Goal: Task Accomplishment & Management: Complete application form

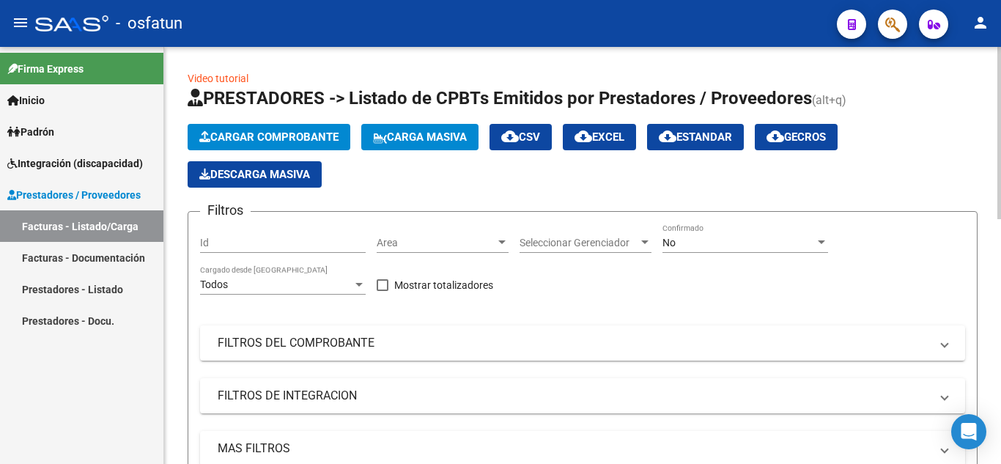
click at [267, 135] on span "Cargar Comprobante" at bounding box center [268, 136] width 139 height 13
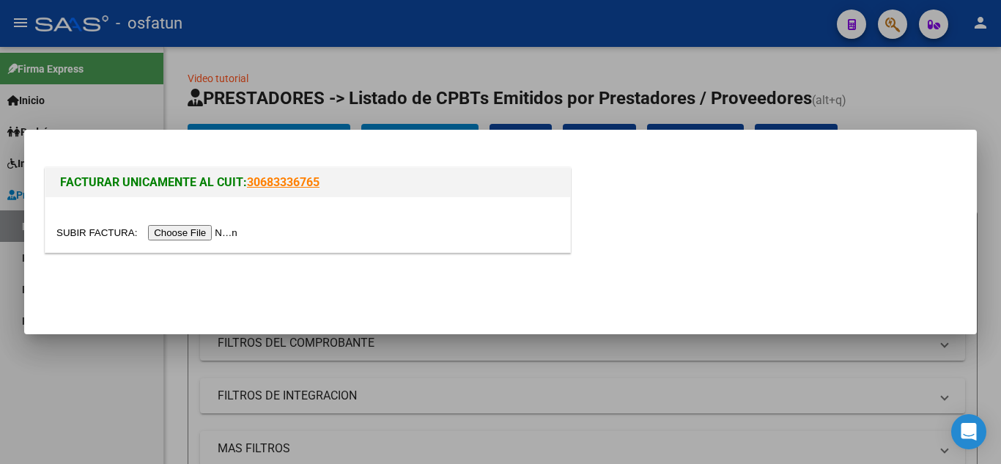
click at [190, 236] on input "file" at bounding box center [148, 232] width 185 height 15
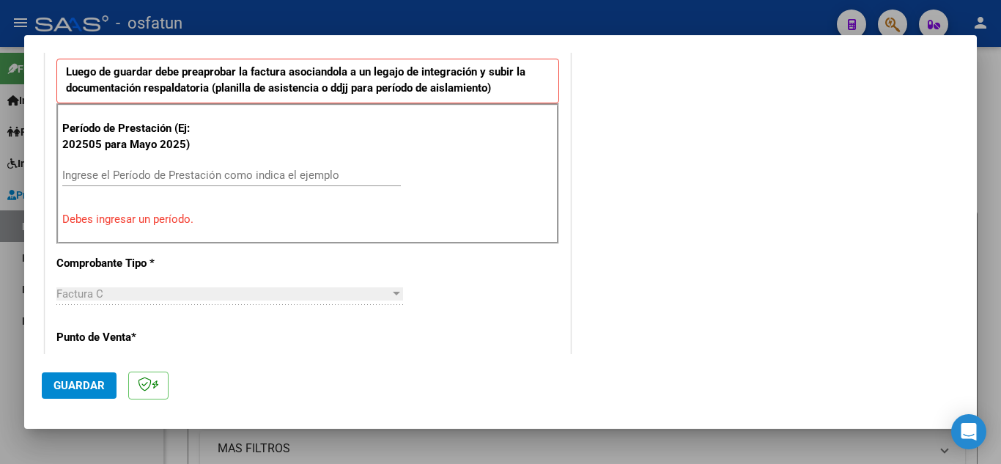
scroll to position [506, 0]
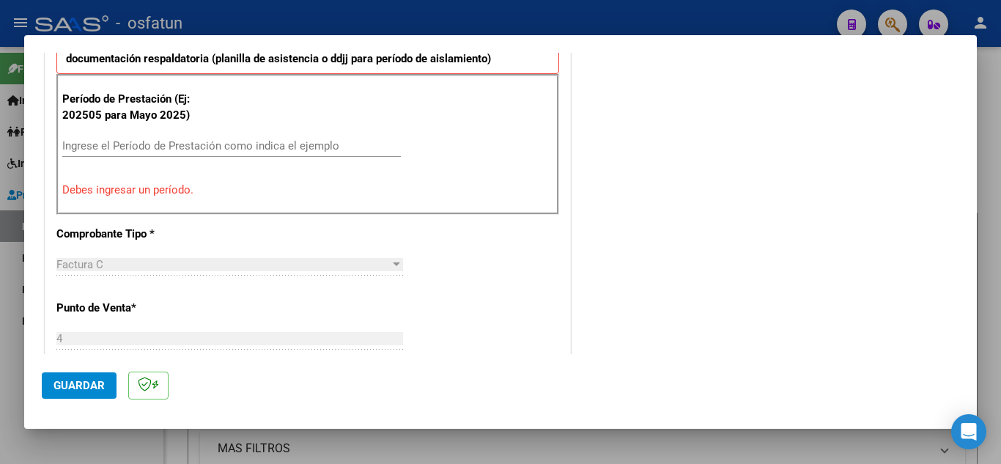
click at [199, 150] on input "Ingrese el Período de Prestación como indica el ejemplo" at bounding box center [231, 145] width 338 height 13
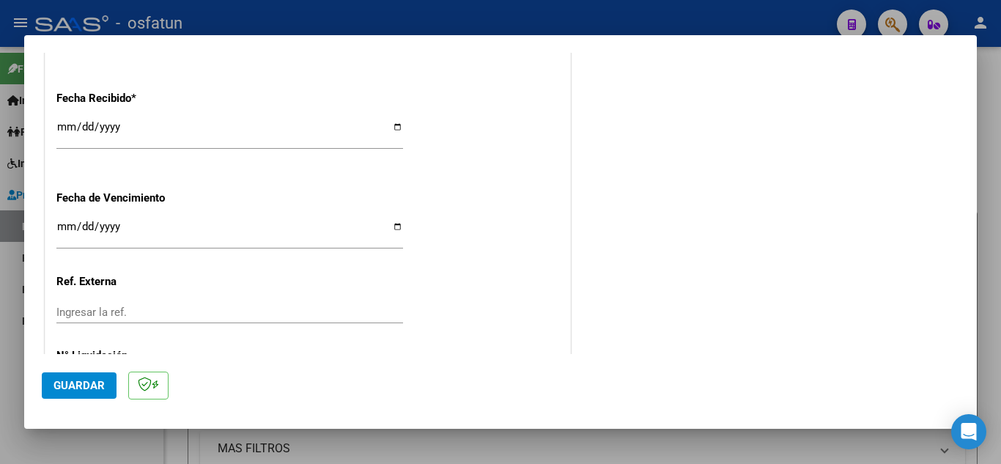
scroll to position [1146, 0]
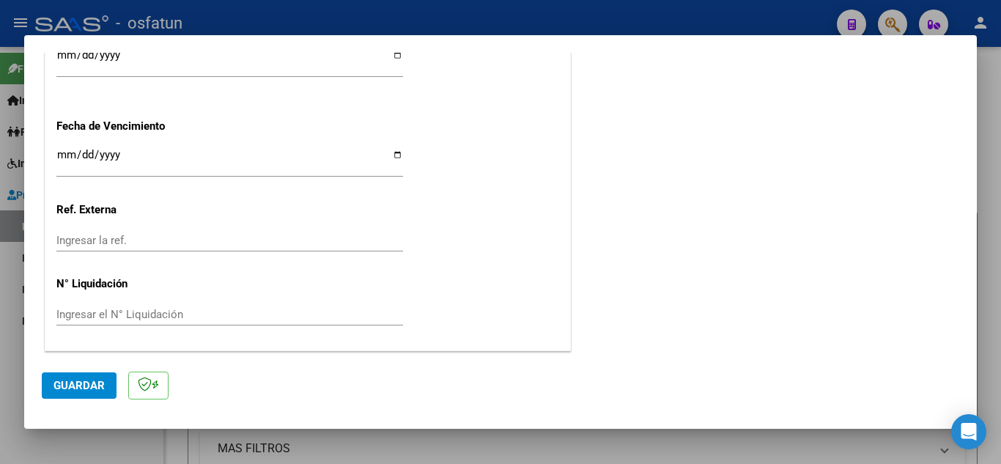
type input "202509"
click at [73, 387] on span "Guardar" at bounding box center [78, 385] width 51 height 13
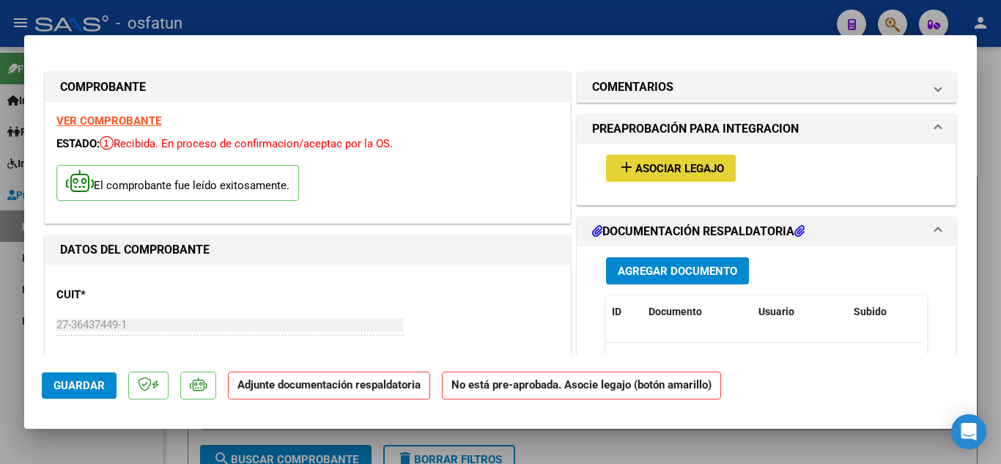
click at [686, 166] on span "Asociar Legajo" at bounding box center [679, 168] width 89 height 13
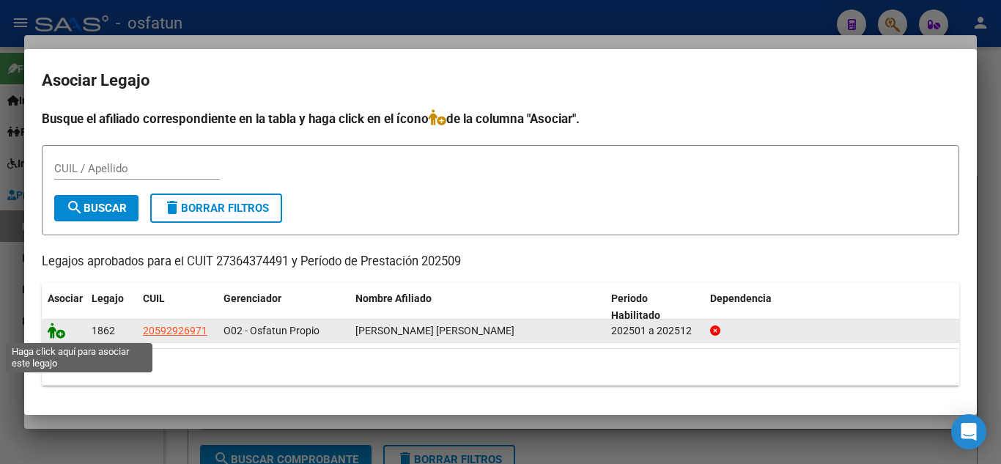
click at [51, 335] on icon at bounding box center [57, 330] width 18 height 16
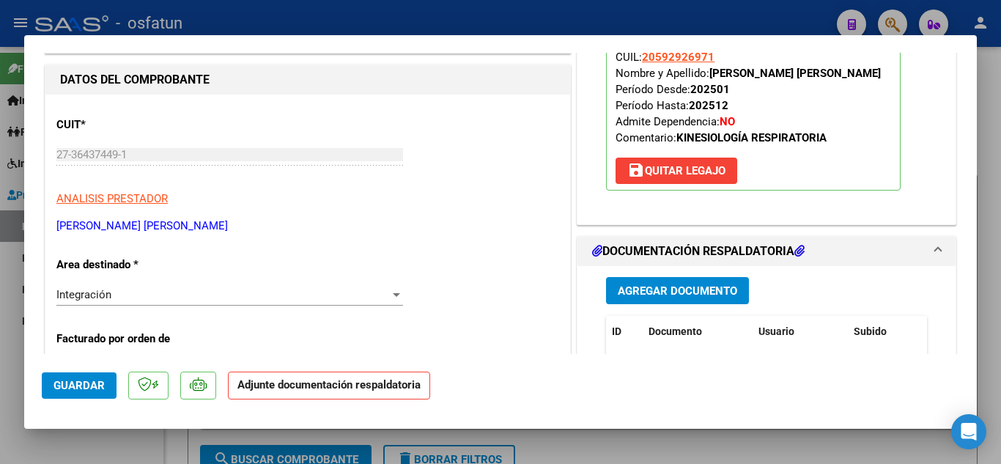
scroll to position [146, 0]
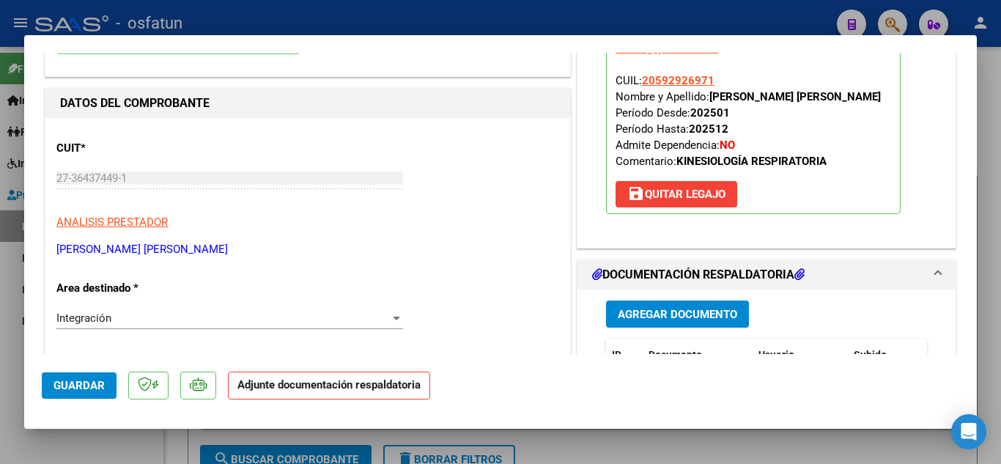
click at [723, 324] on button "Agregar Documento" at bounding box center [677, 313] width 143 height 27
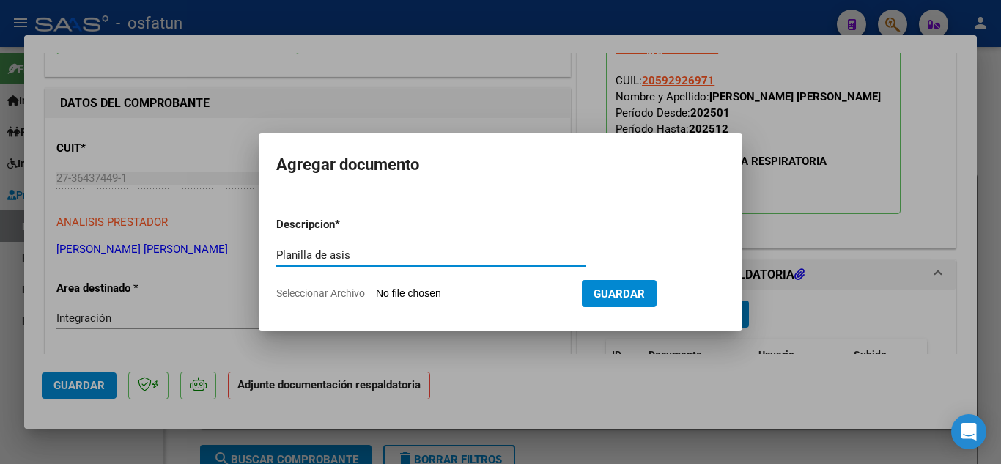
type input "Planilla de asis"
click at [439, 289] on input "Seleccionar Archivo" at bounding box center [473, 294] width 194 height 14
type input "C:\fakepath\Planilla de Asistencia Kine.pdf"
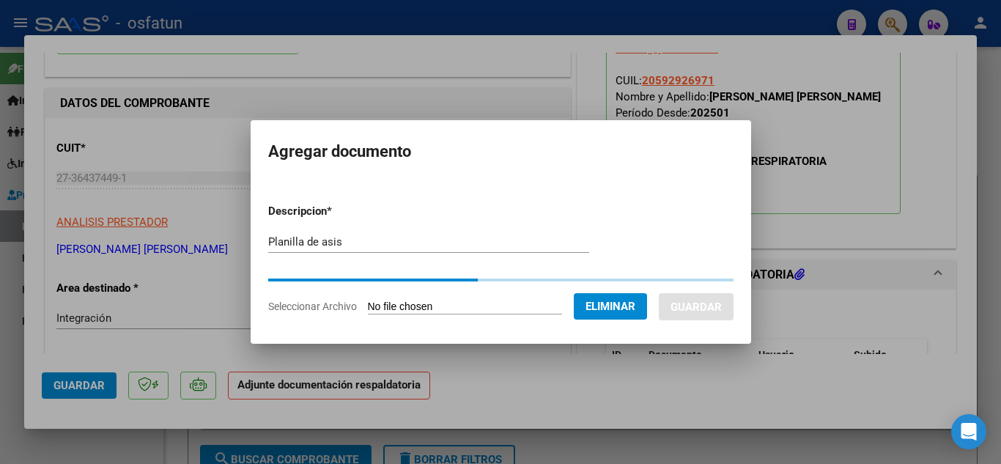
click at [362, 238] on input "Planilla de asis" at bounding box center [428, 241] width 321 height 13
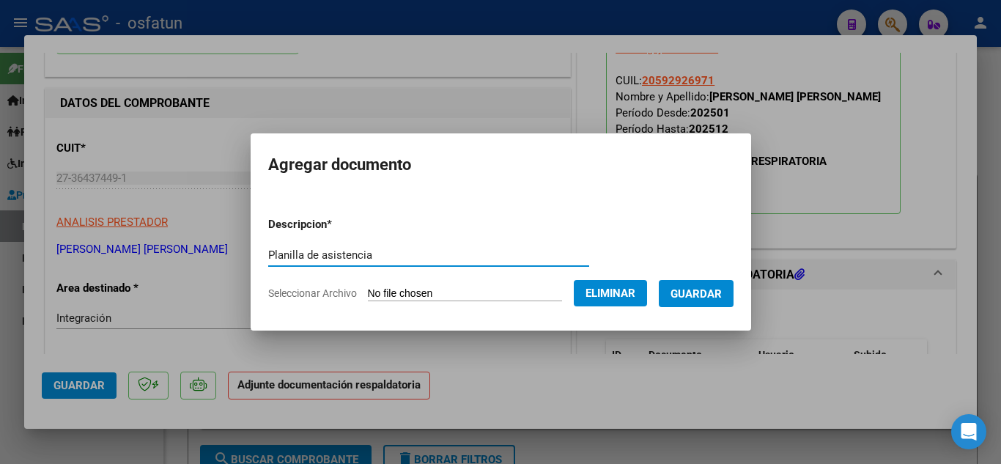
type input "Planilla de asistencia"
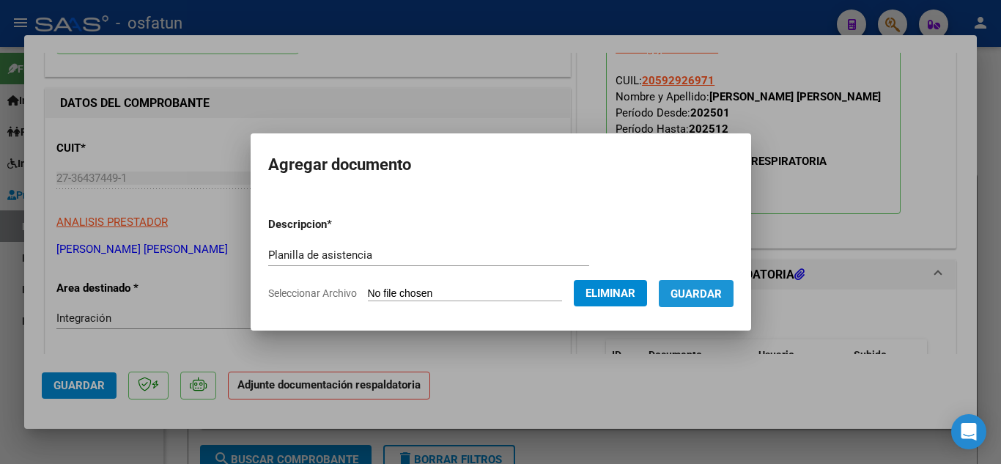
click at [691, 299] on span "Guardar" at bounding box center [695, 293] width 51 height 13
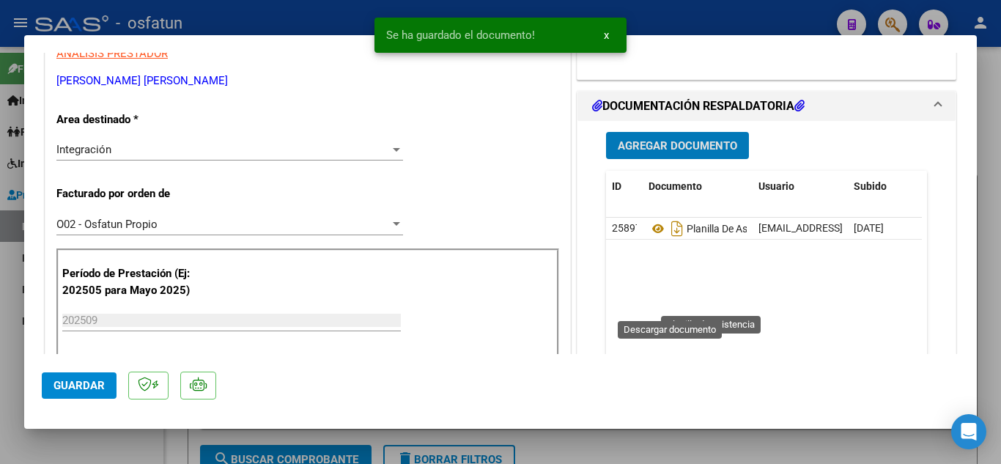
scroll to position [220, 0]
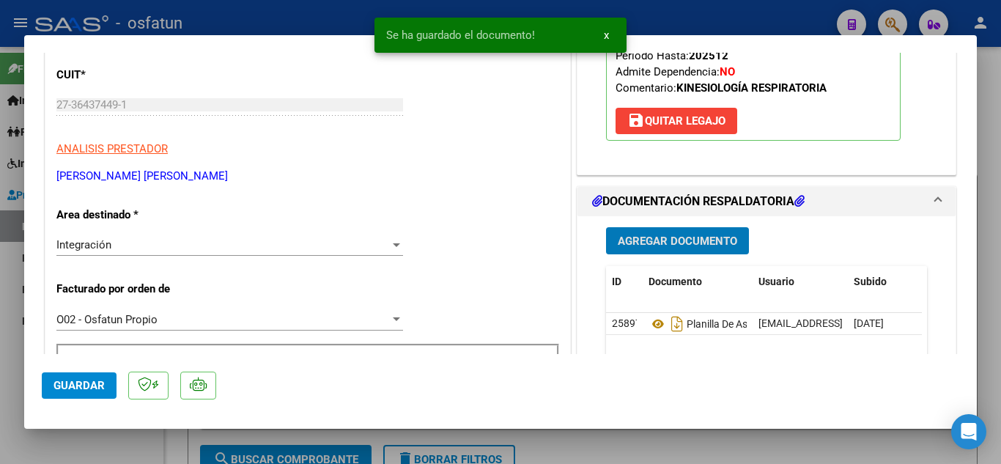
click at [692, 240] on span "Agregar Documento" at bounding box center [676, 240] width 119 height 13
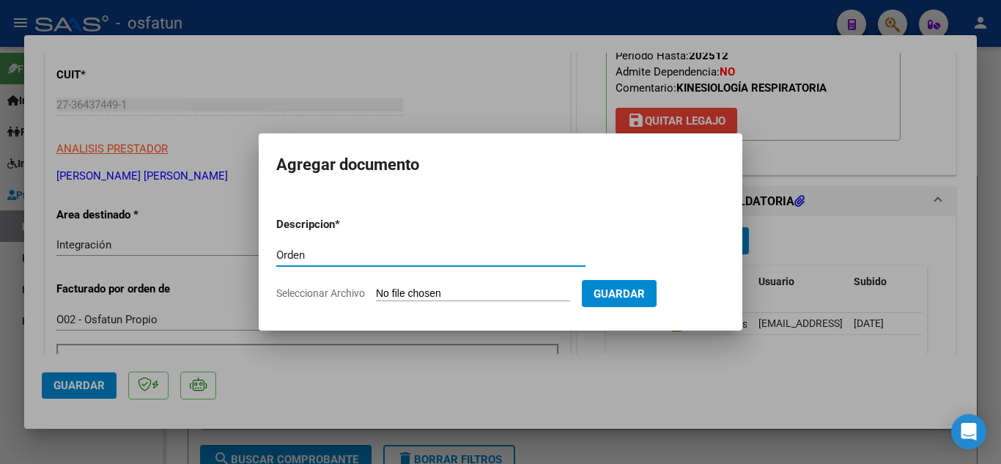
type input "Orden"
click at [489, 296] on input "Seleccionar Archivo" at bounding box center [473, 294] width 194 height 14
type input "C:\fakepath\Orden Kine.pdf"
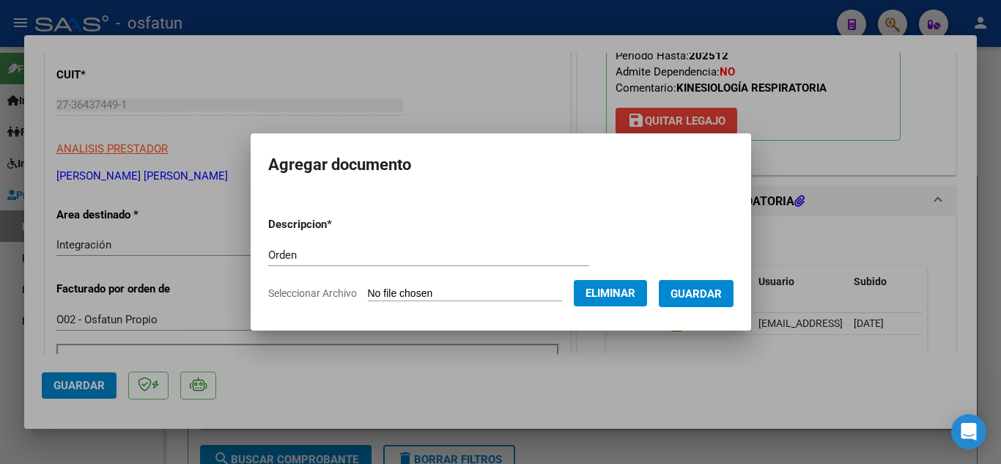
click at [705, 297] on span "Guardar" at bounding box center [695, 293] width 51 height 13
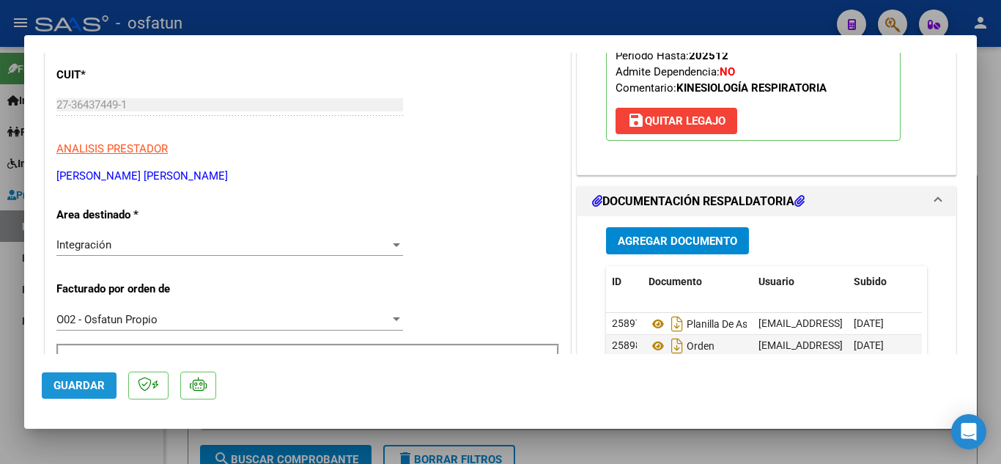
drag, startPoint x: 55, startPoint y: 392, endPoint x: 71, endPoint y: 382, distance: 19.1
click at [69, 384] on span "Guardar" at bounding box center [78, 385] width 51 height 13
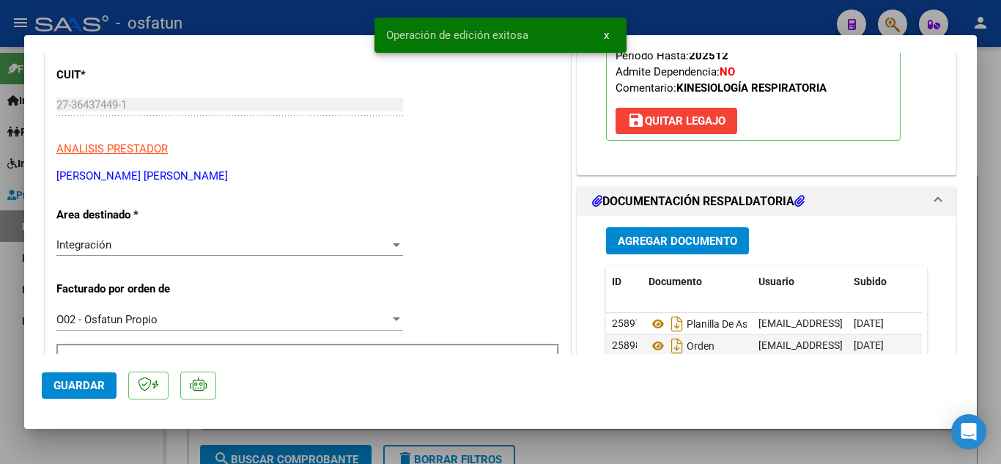
click at [240, 26] on div at bounding box center [500, 232] width 1001 height 464
type input "$ 0,00"
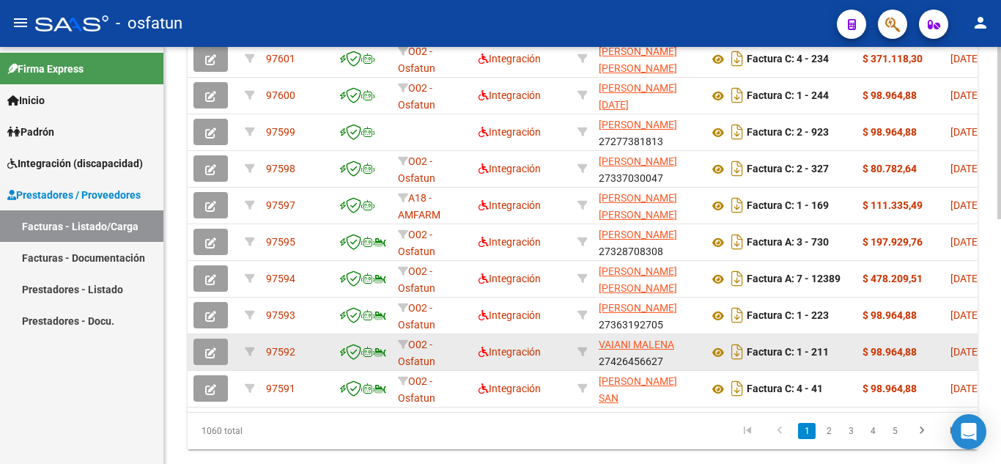
scroll to position [513, 0]
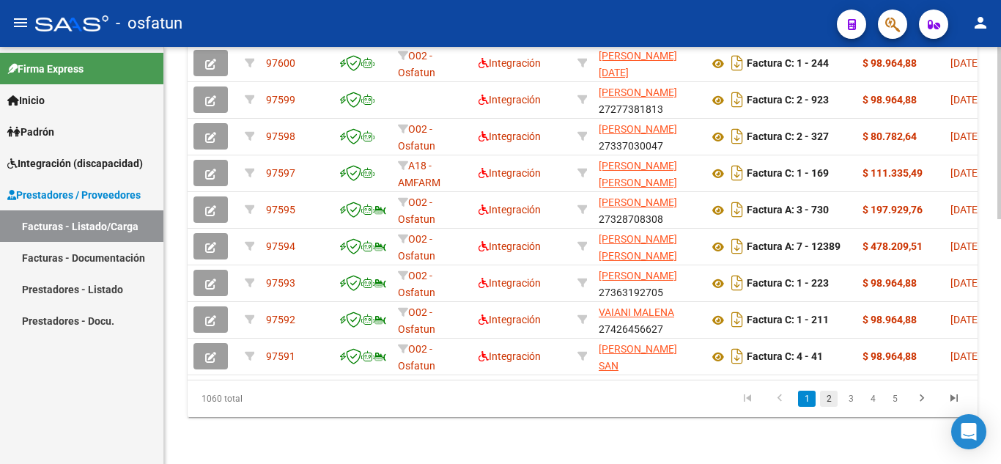
click at [827, 407] on link "2" at bounding box center [829, 398] width 18 height 16
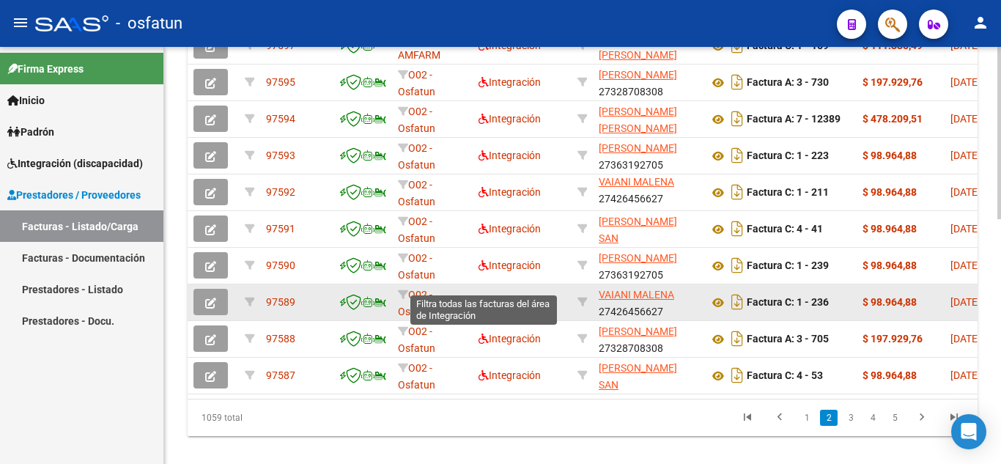
scroll to position [586, 0]
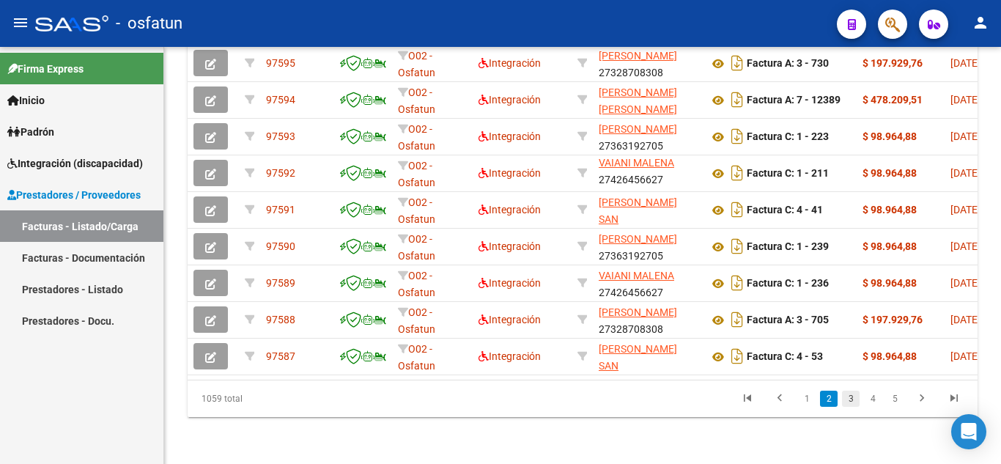
click at [853, 405] on link "3" at bounding box center [851, 398] width 18 height 16
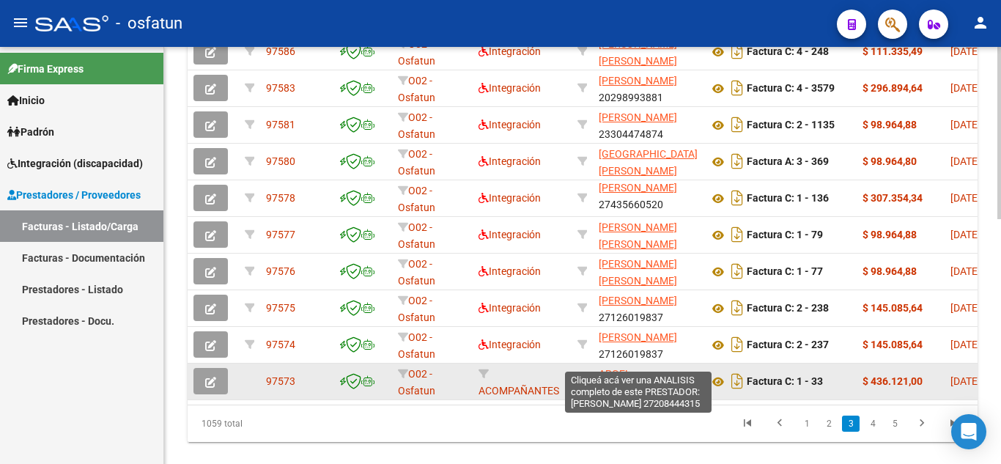
scroll to position [592, 0]
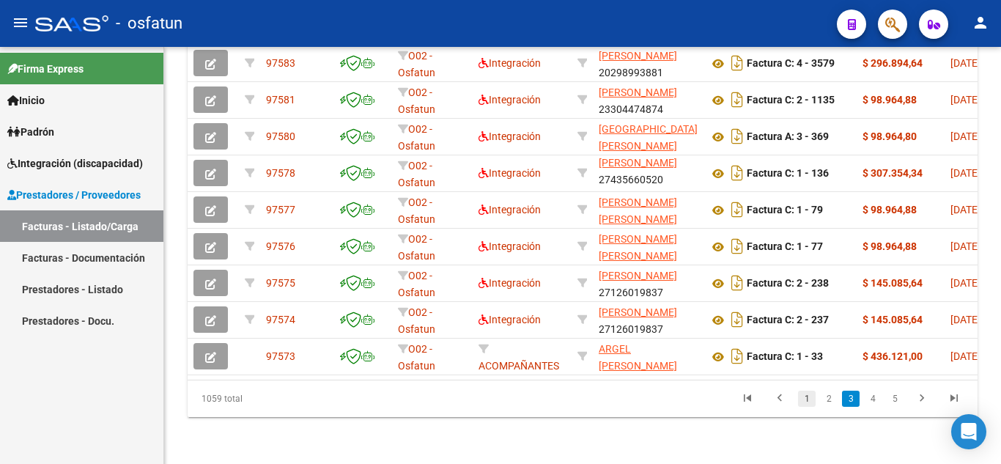
click at [804, 396] on link "1" at bounding box center [807, 398] width 18 height 16
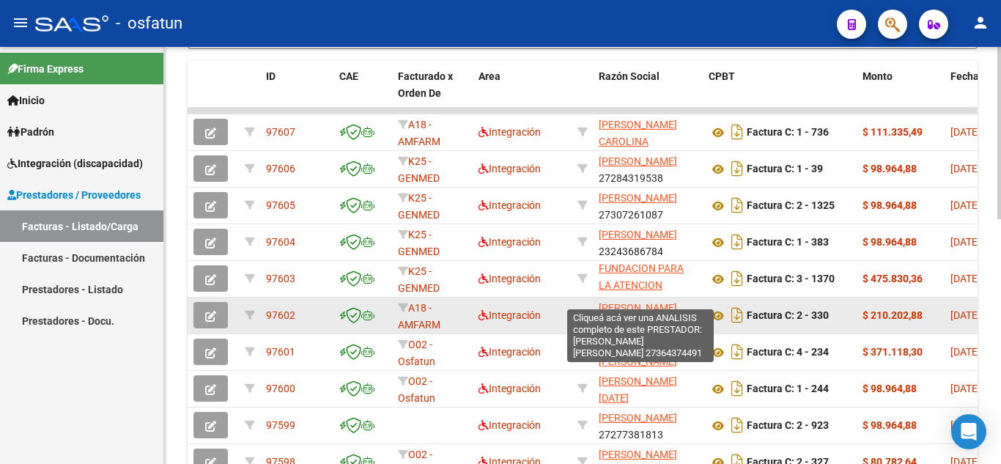
scroll to position [445, 0]
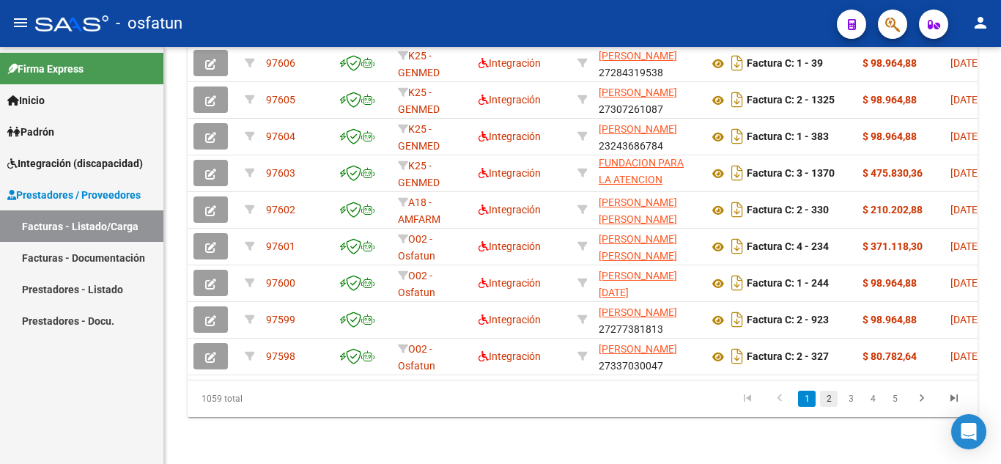
click at [824, 398] on link "2" at bounding box center [829, 398] width 18 height 16
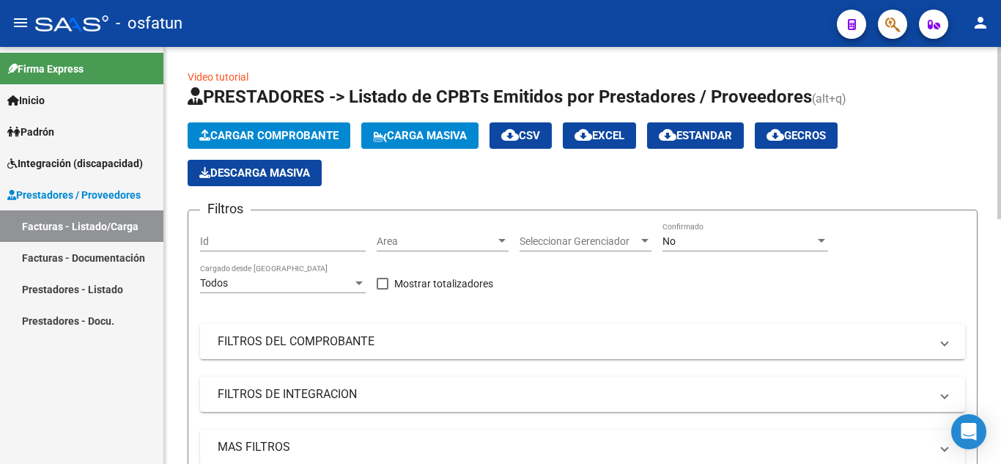
scroll to position [0, 0]
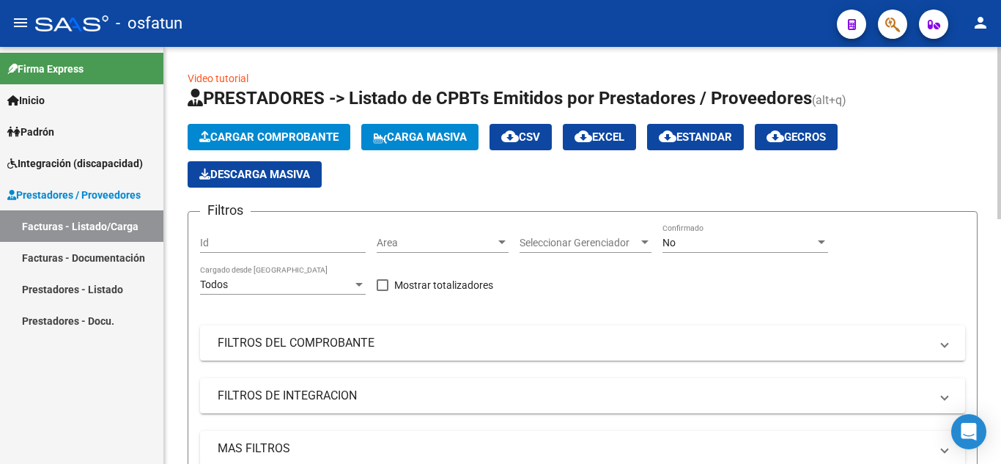
click at [253, 143] on span "Cargar Comprobante" at bounding box center [268, 136] width 139 height 13
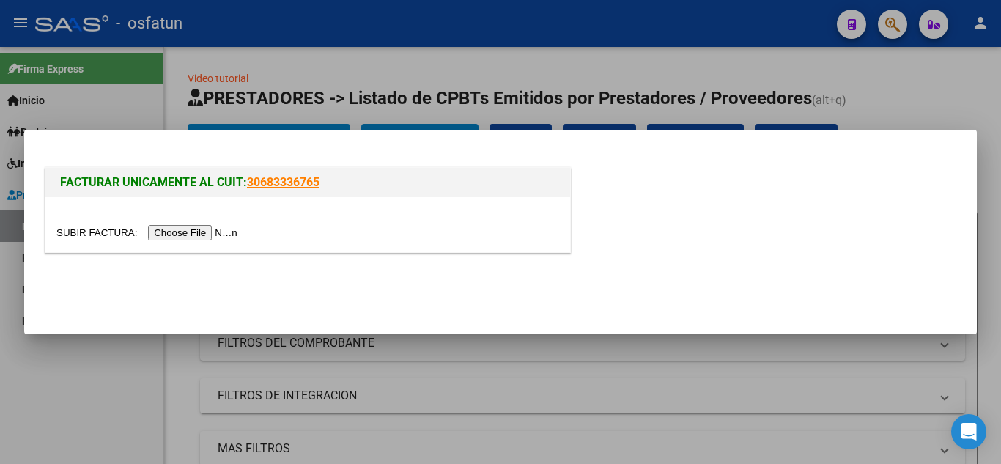
click at [199, 229] on input "file" at bounding box center [148, 232] width 185 height 15
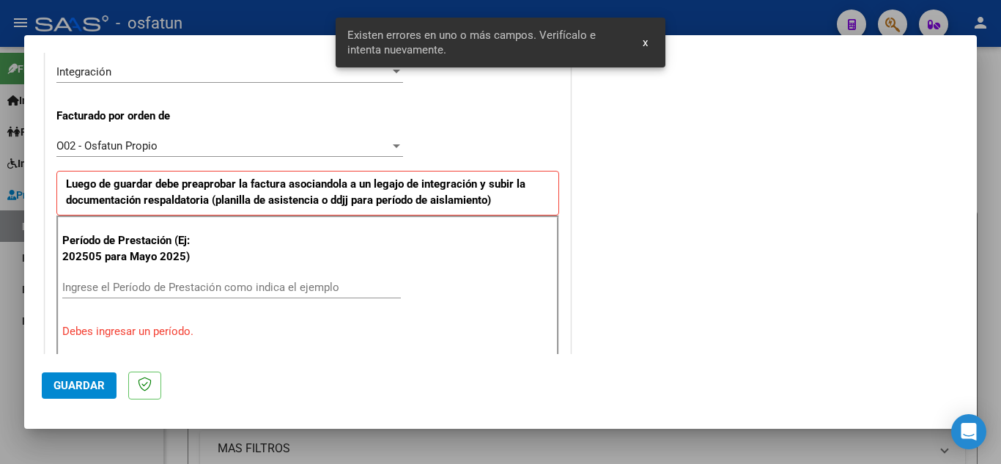
scroll to position [366, 0]
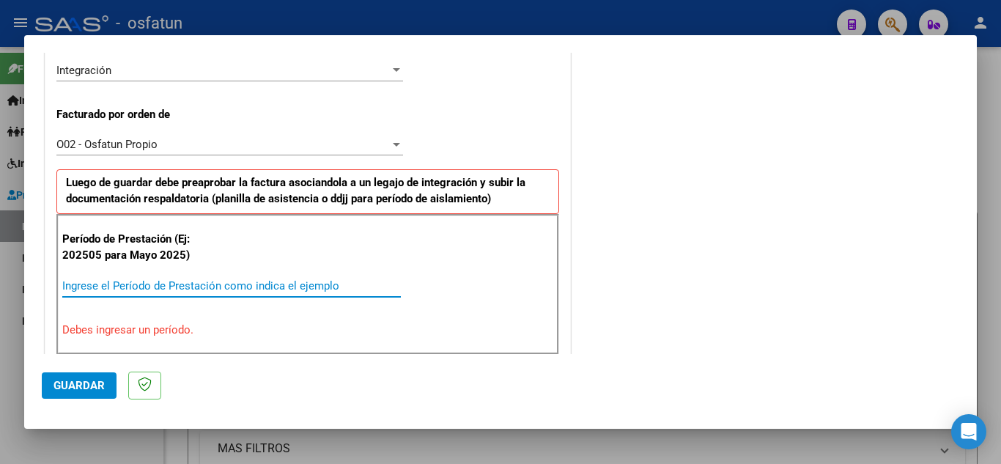
click at [243, 283] on input "Ingrese el Período de Prestación como indica el ejemplo" at bounding box center [231, 285] width 338 height 13
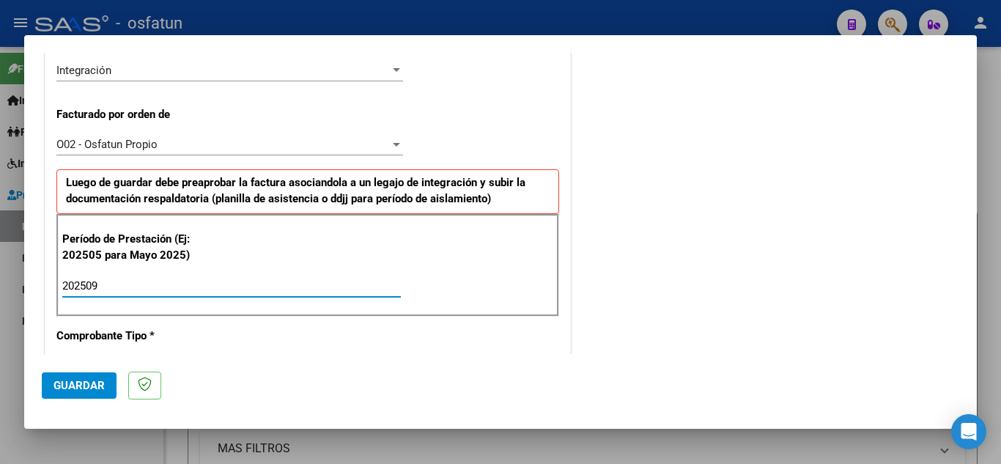
type input "202509"
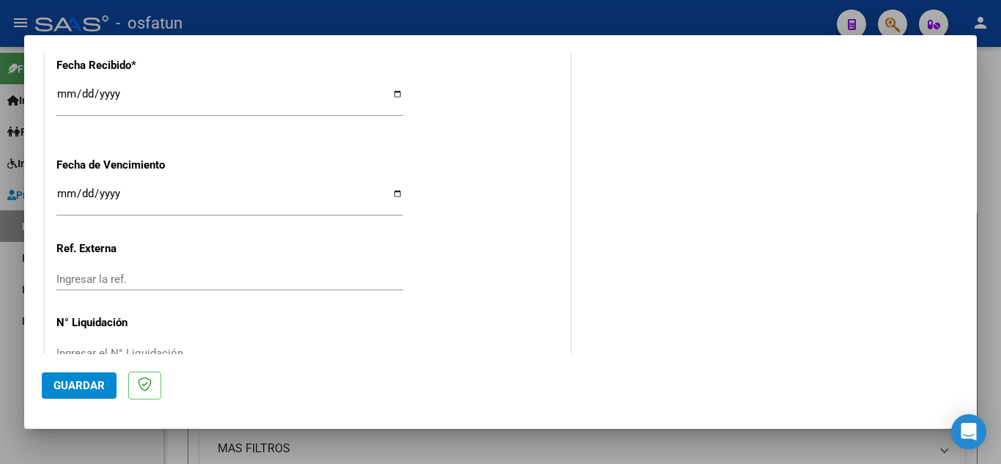
scroll to position [1146, 0]
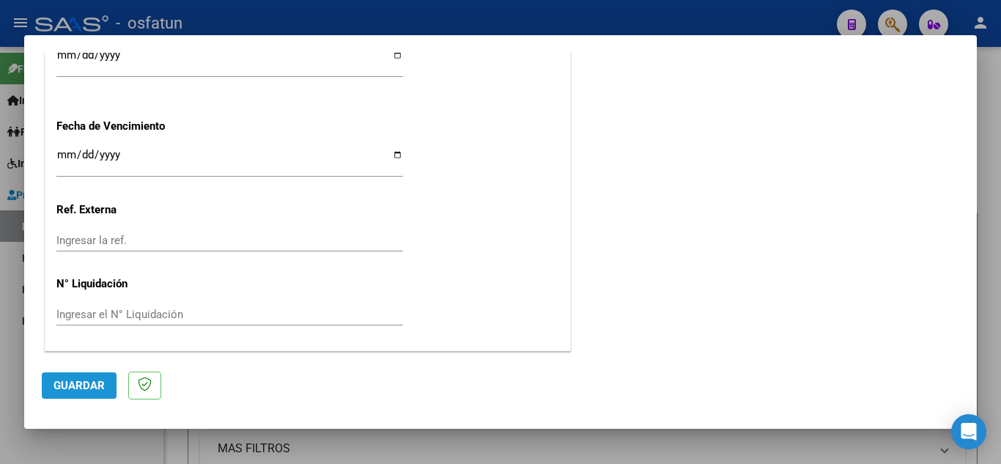
click at [82, 395] on button "Guardar" at bounding box center [79, 385] width 75 height 26
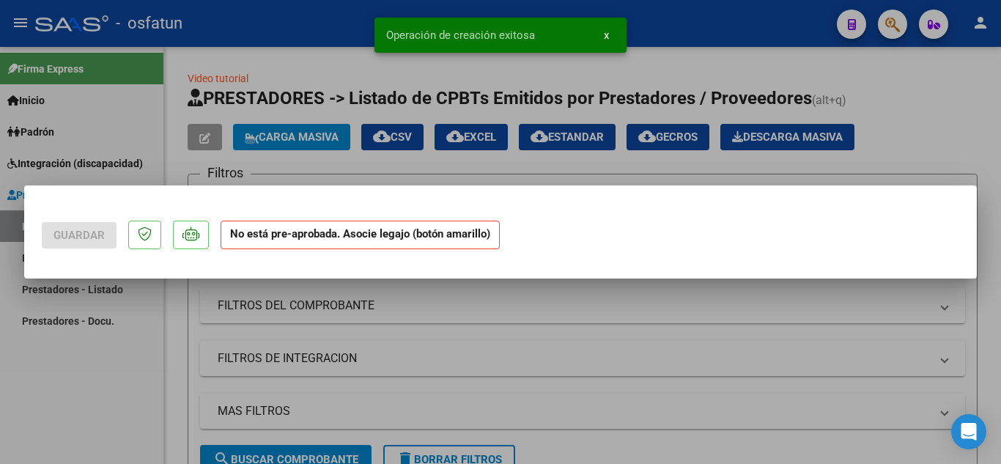
scroll to position [0, 0]
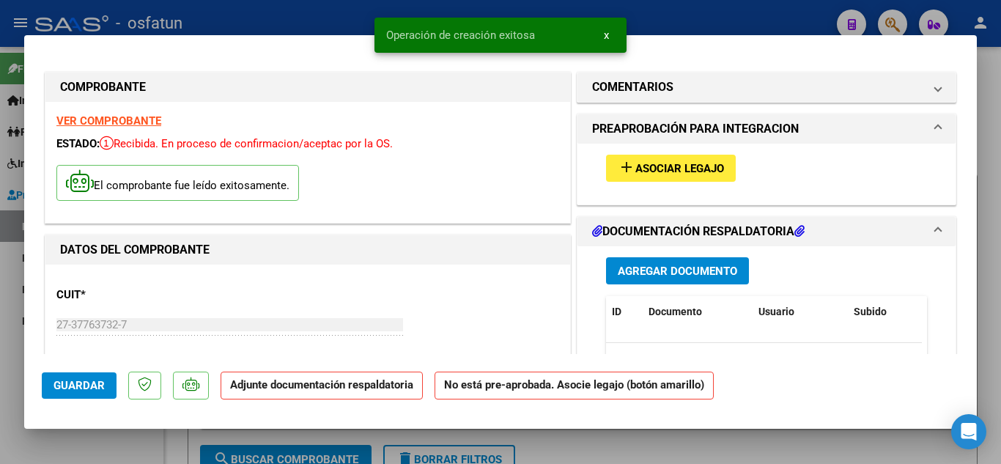
click at [667, 165] on span "Asociar Legajo" at bounding box center [679, 168] width 89 height 13
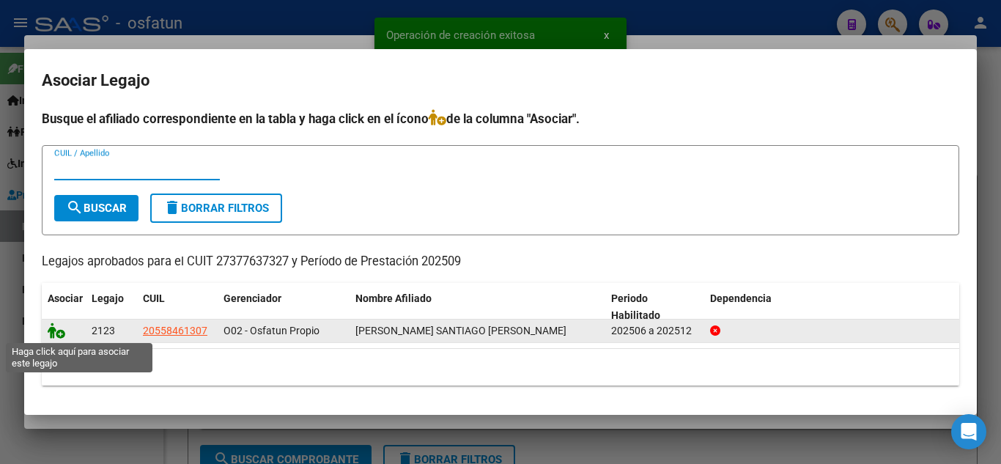
click at [56, 335] on icon at bounding box center [57, 330] width 18 height 16
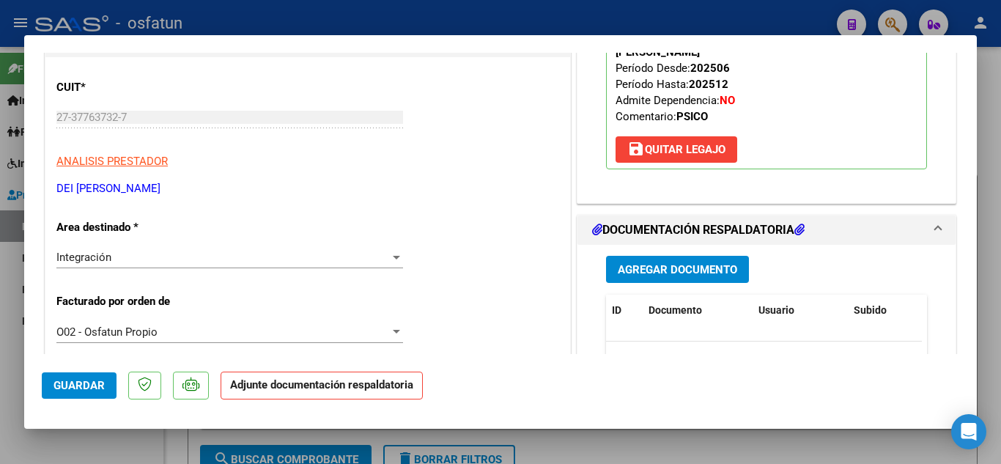
scroll to position [220, 0]
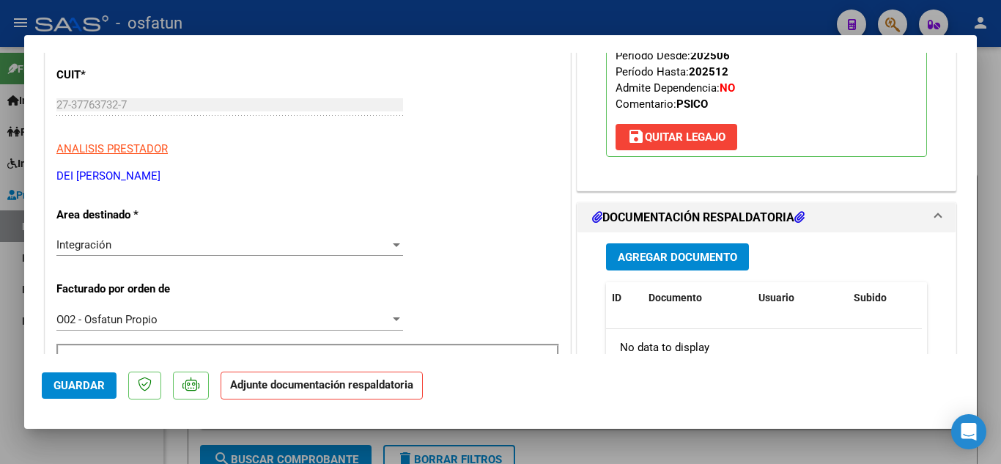
click at [671, 251] on span "Agregar Documento" at bounding box center [676, 257] width 119 height 13
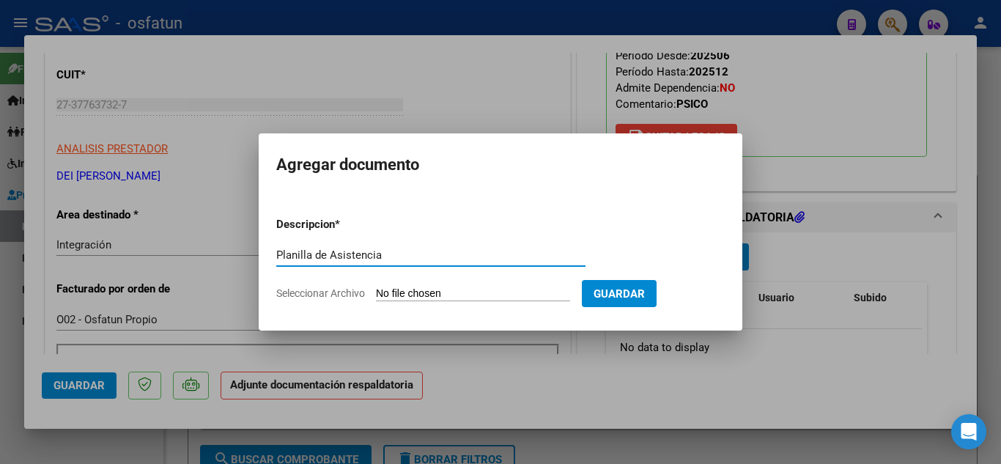
type input "Planilla de Asistencia"
click at [479, 290] on input "Seleccionar Archivo" at bounding box center [473, 294] width 194 height 14
type input "C:\fakepath\planilla de asistencia.pdf"
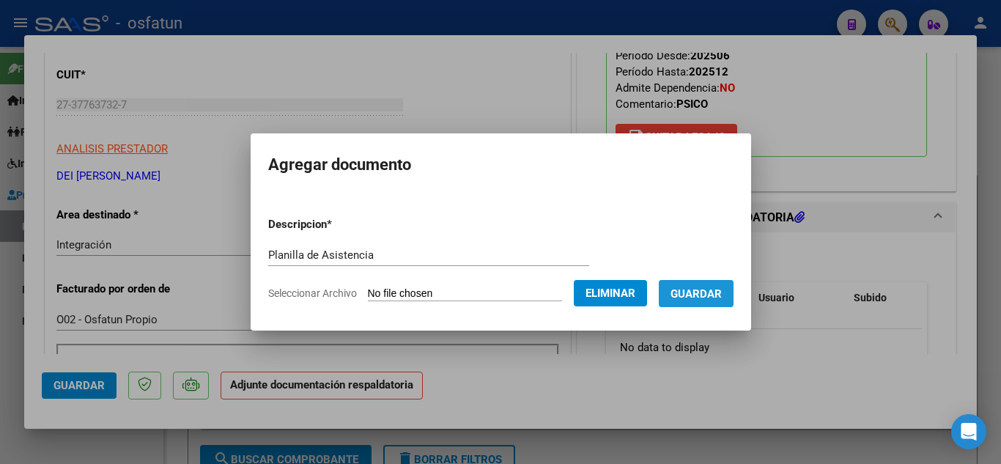
click at [703, 294] on span "Guardar" at bounding box center [695, 293] width 51 height 13
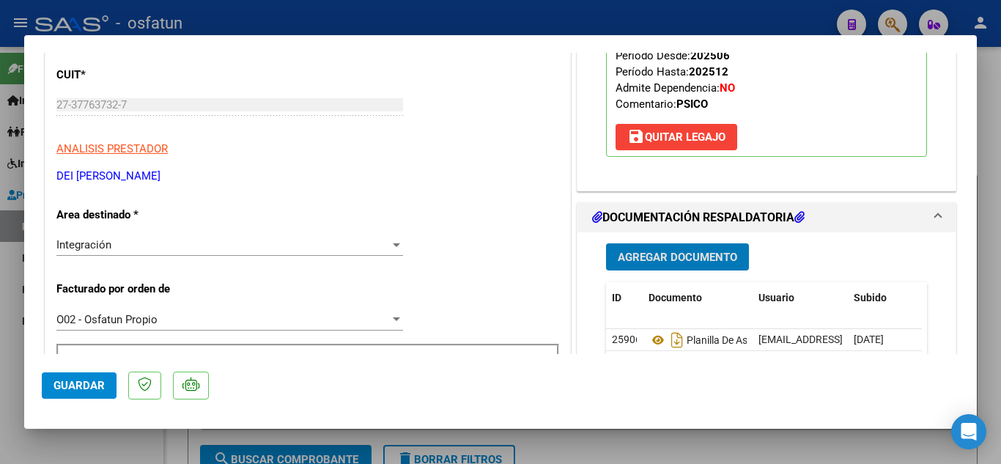
click at [648, 251] on span "Agregar Documento" at bounding box center [676, 257] width 119 height 13
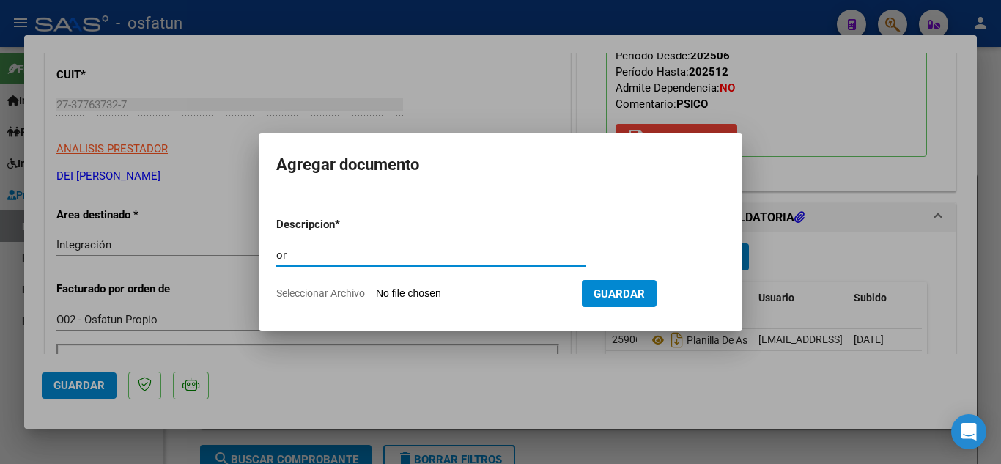
type input "o"
type input "Orden"
click at [447, 292] on input "Seleccionar Archivo" at bounding box center [473, 294] width 194 height 14
type input "C:\fakepath\order_3439706.pdf"
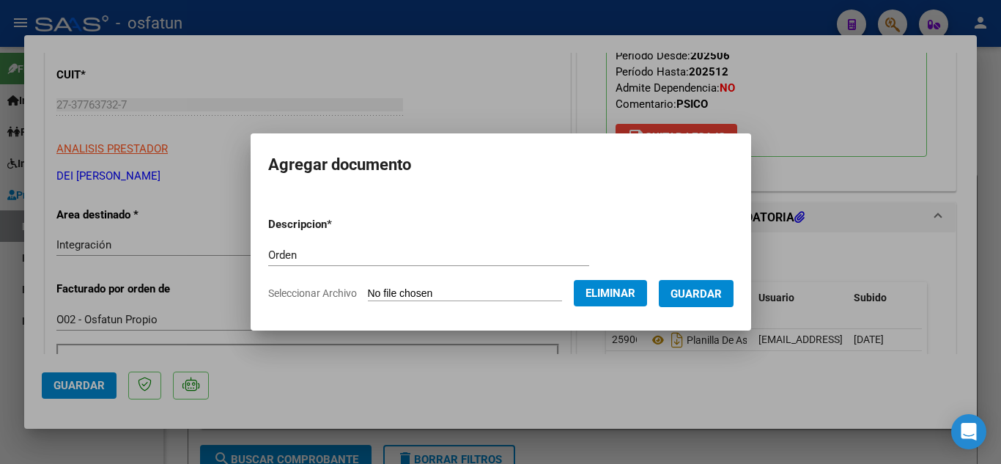
click at [711, 297] on span "Guardar" at bounding box center [695, 293] width 51 height 13
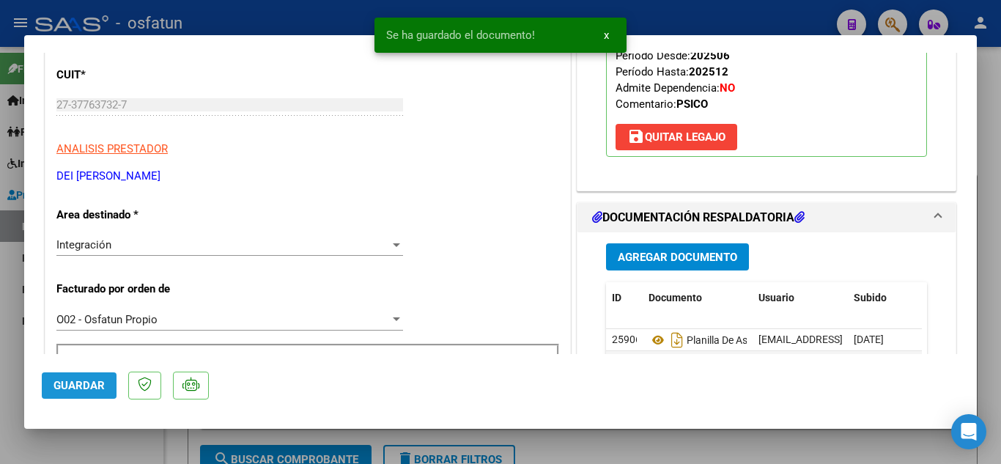
click at [46, 382] on button "Guardar" at bounding box center [79, 385] width 75 height 26
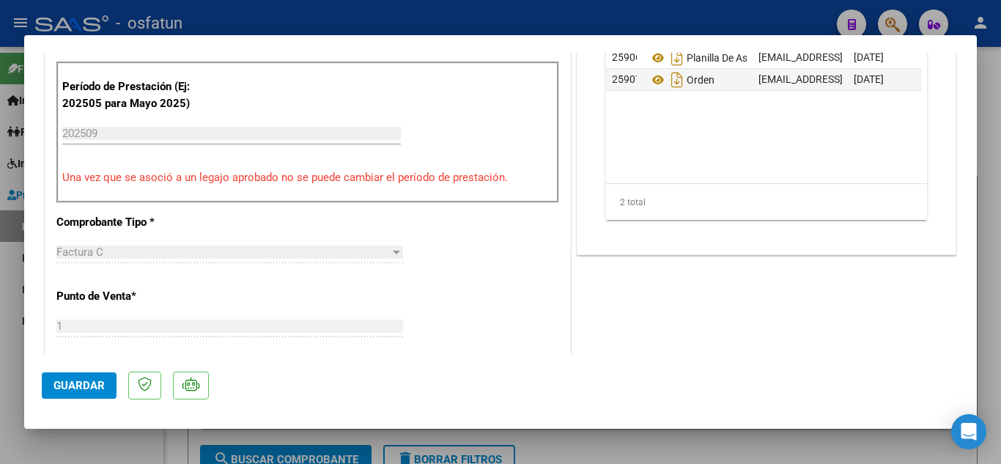
scroll to position [659, 0]
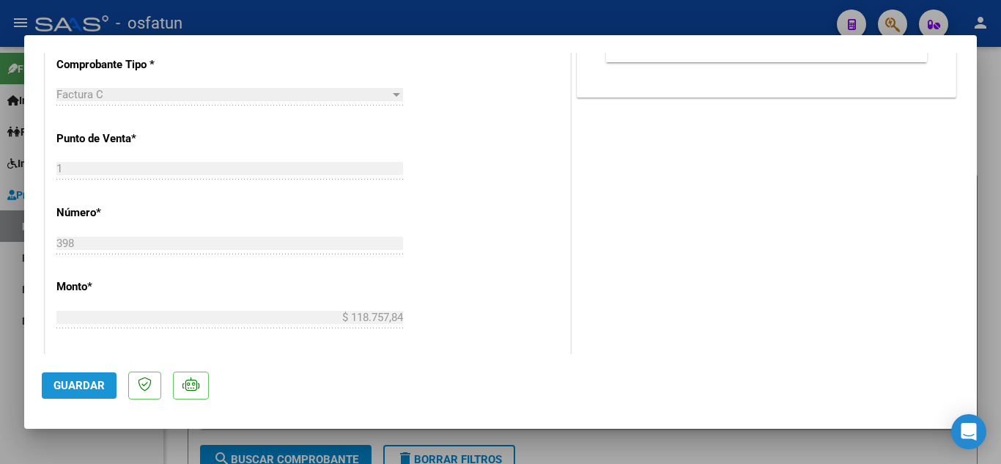
click at [81, 381] on span "Guardar" at bounding box center [78, 385] width 51 height 13
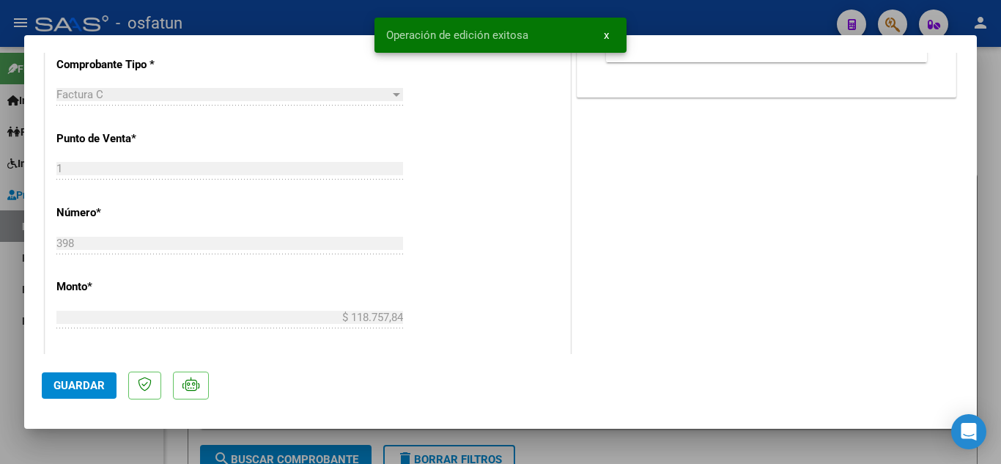
click at [322, 12] on div at bounding box center [500, 232] width 1001 height 464
type input "$ 0,00"
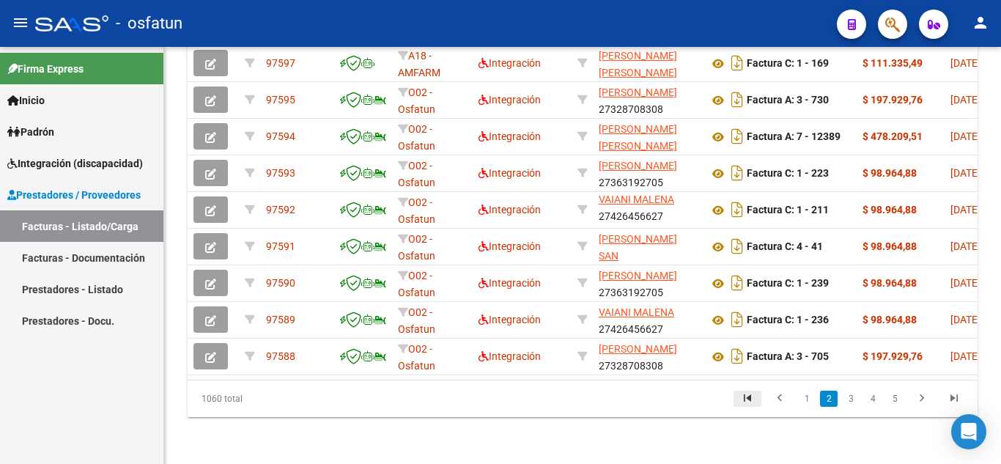
scroll to position [592, 0]
click at [795, 403] on li at bounding box center [779, 398] width 32 height 25
click at [801, 403] on link "1" at bounding box center [807, 398] width 18 height 16
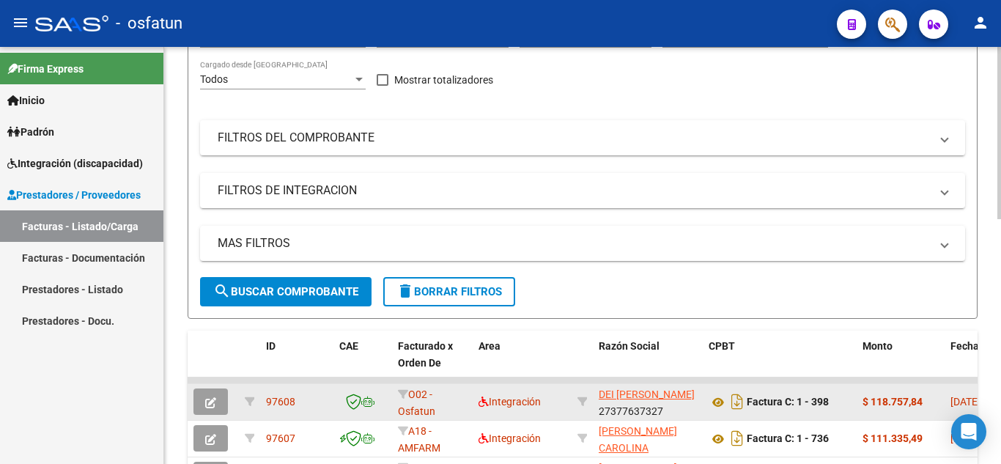
scroll to position [220, 0]
